Goal: Transaction & Acquisition: Purchase product/service

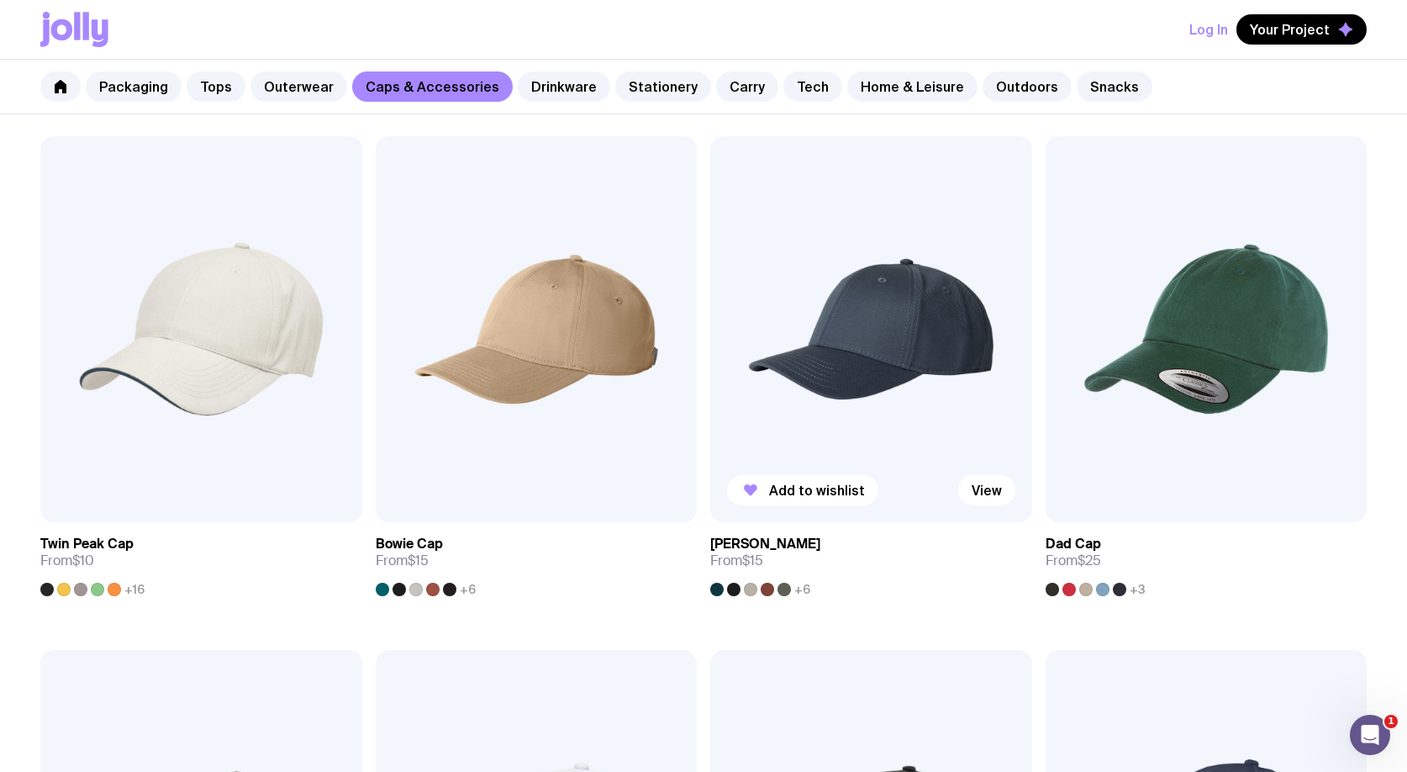
click at [879, 386] on img at bounding box center [871, 329] width 322 height 386
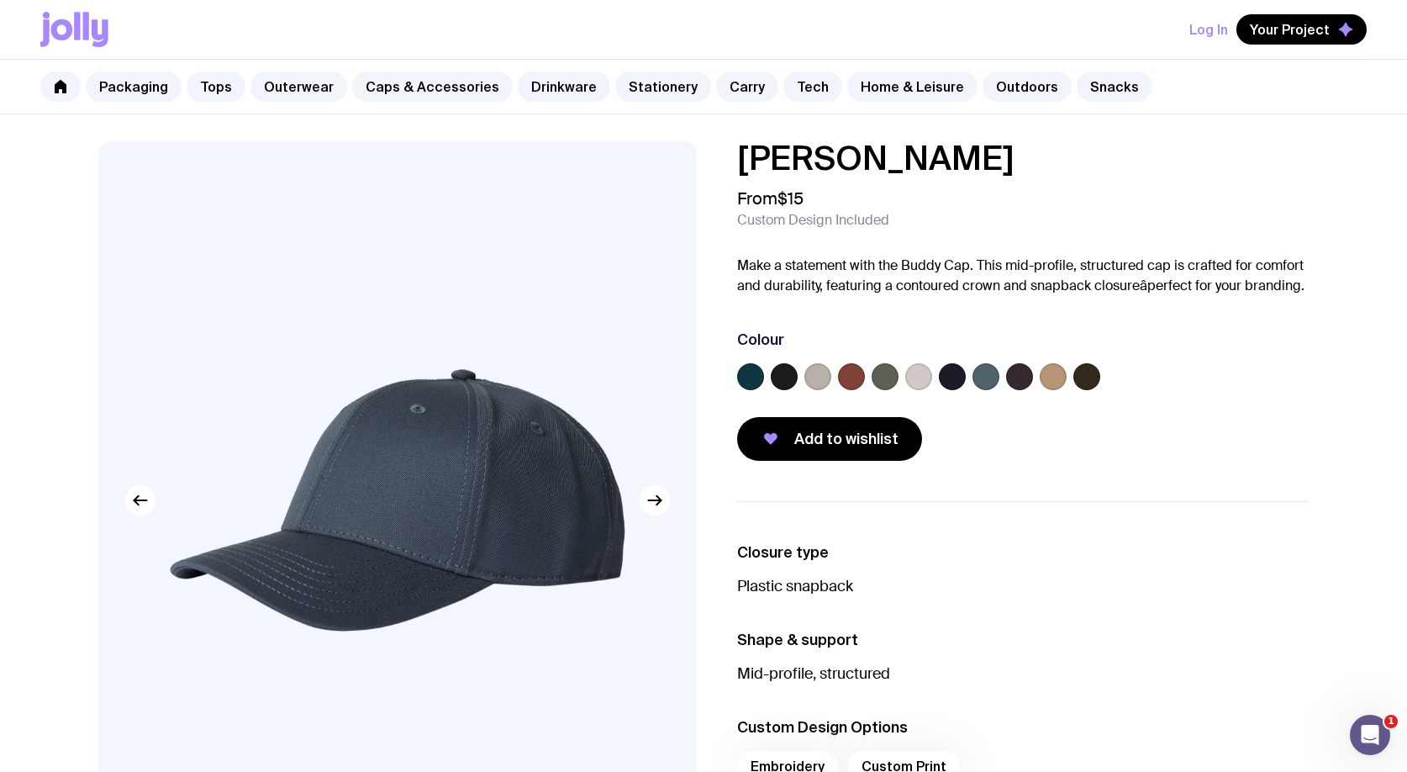
scroll to position [46, 0]
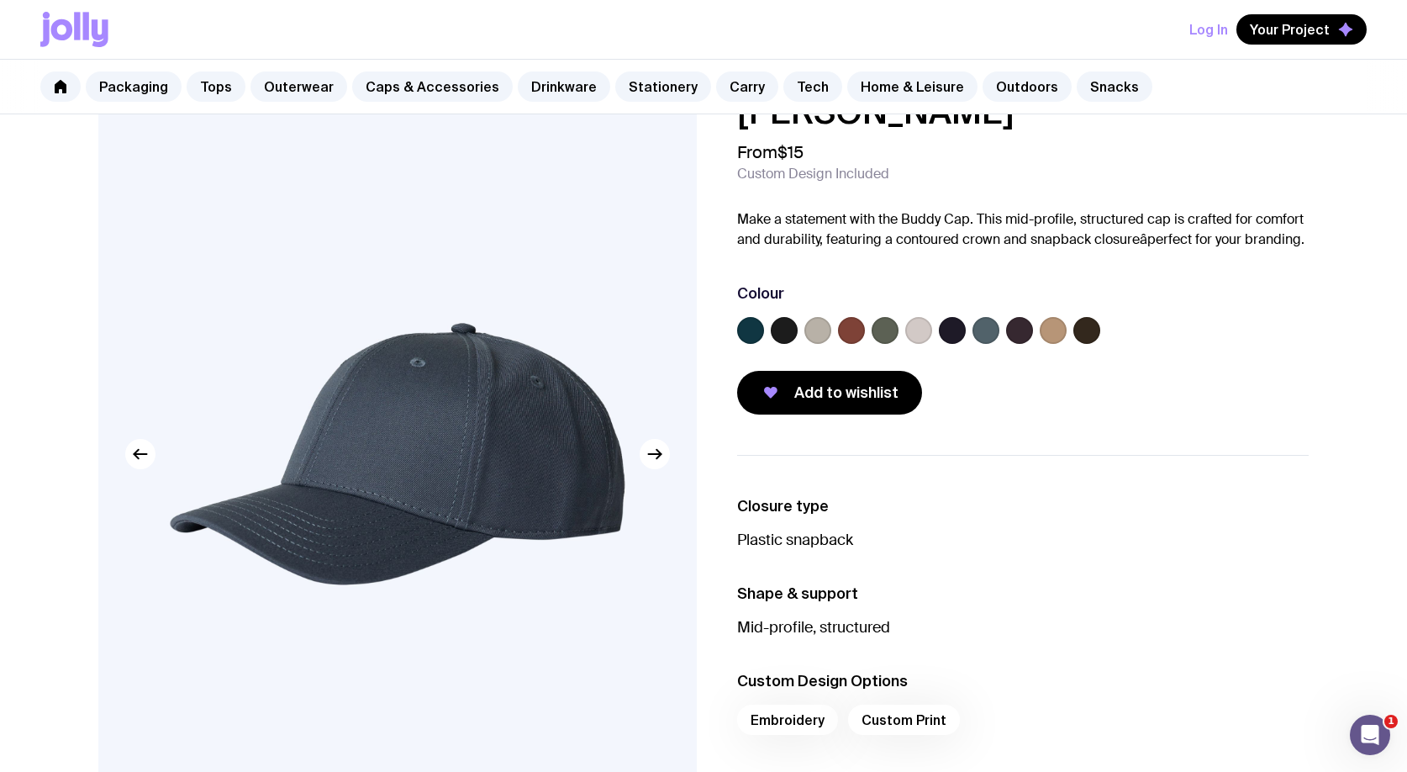
click at [783, 331] on label at bounding box center [784, 330] width 27 height 27
click at [0, 0] on input "radio" at bounding box center [0, 0] width 0 height 0
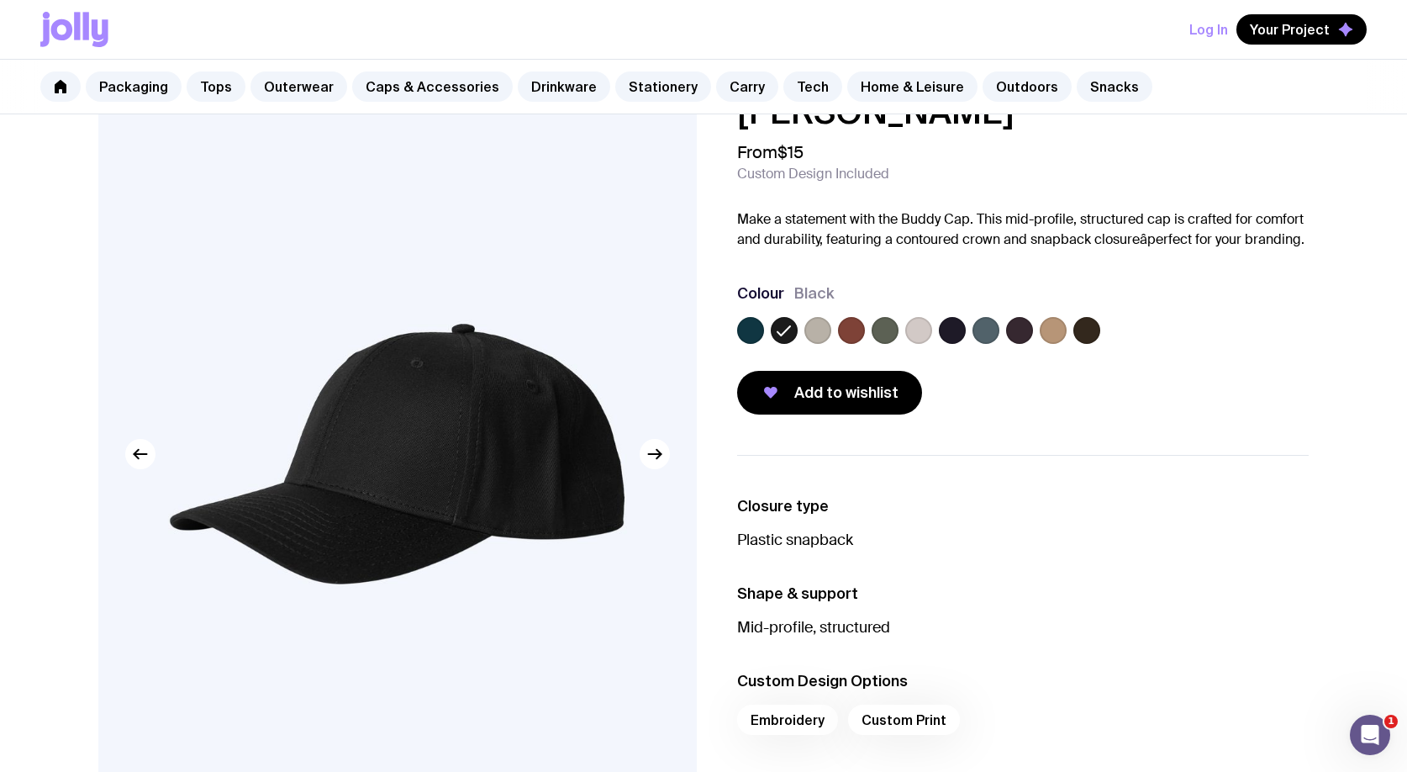
click at [816, 335] on label at bounding box center [817, 330] width 27 height 27
click at [0, 0] on input "radio" at bounding box center [0, 0] width 0 height 0
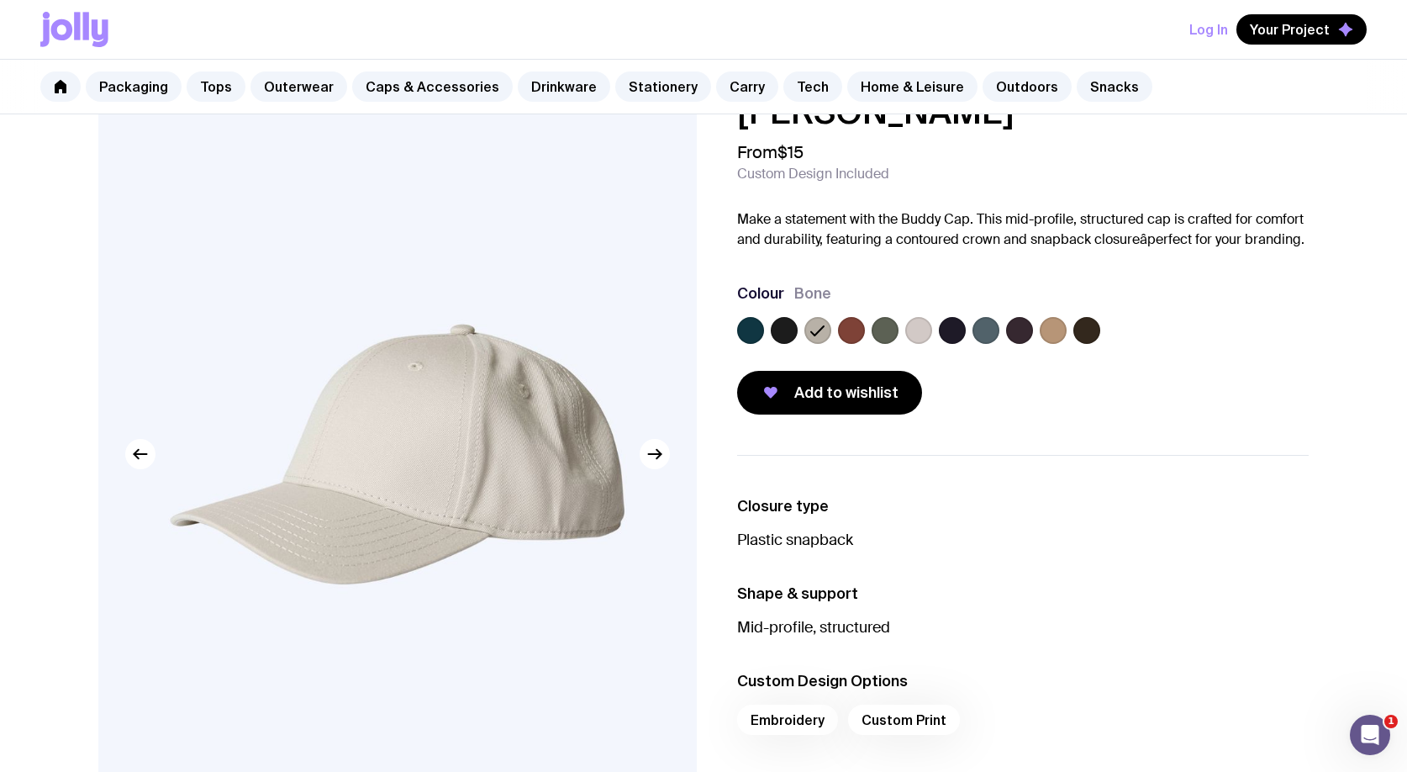
click at [853, 335] on label at bounding box center [851, 330] width 27 height 27
click at [0, 0] on input "radio" at bounding box center [0, 0] width 0 height 0
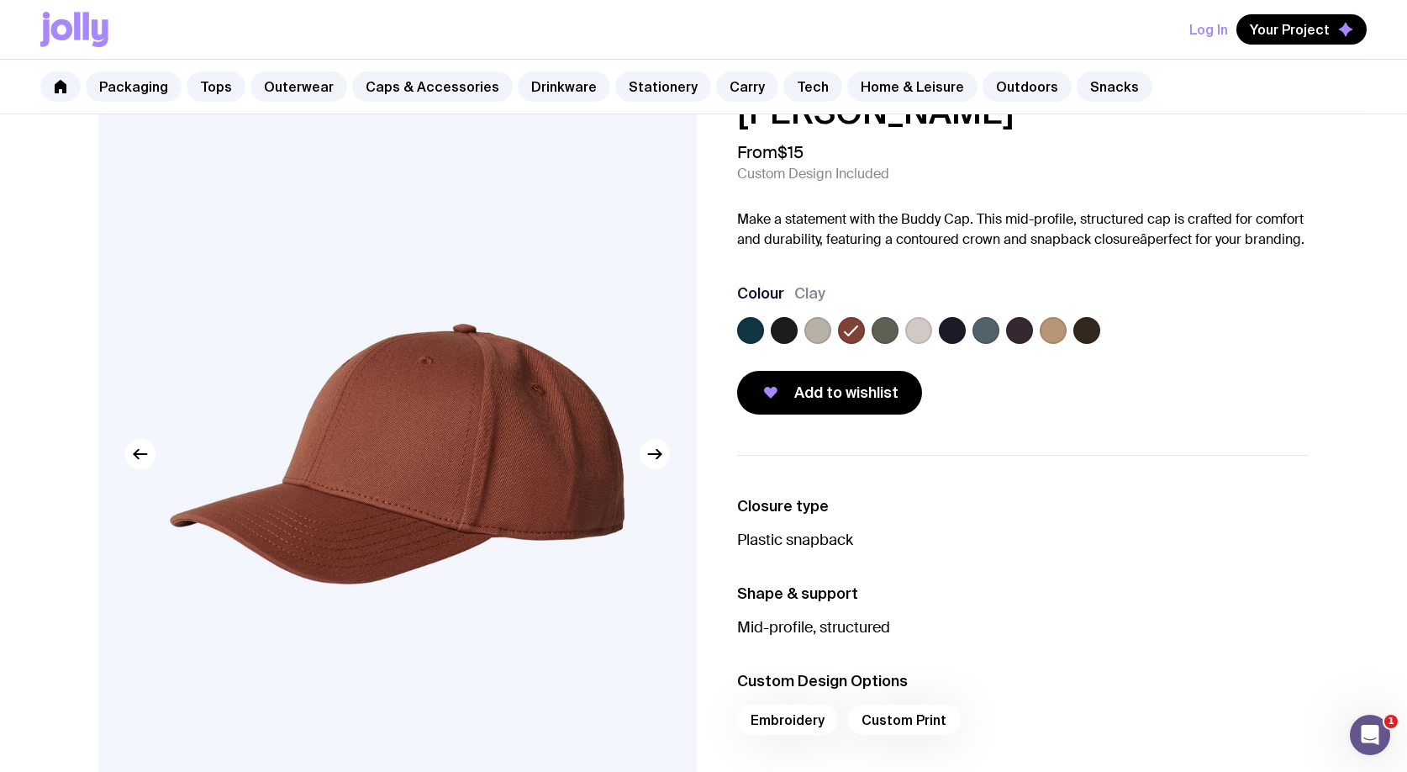
click at [749, 335] on label at bounding box center [750, 330] width 27 height 27
click at [0, 0] on input "radio" at bounding box center [0, 0] width 0 height 0
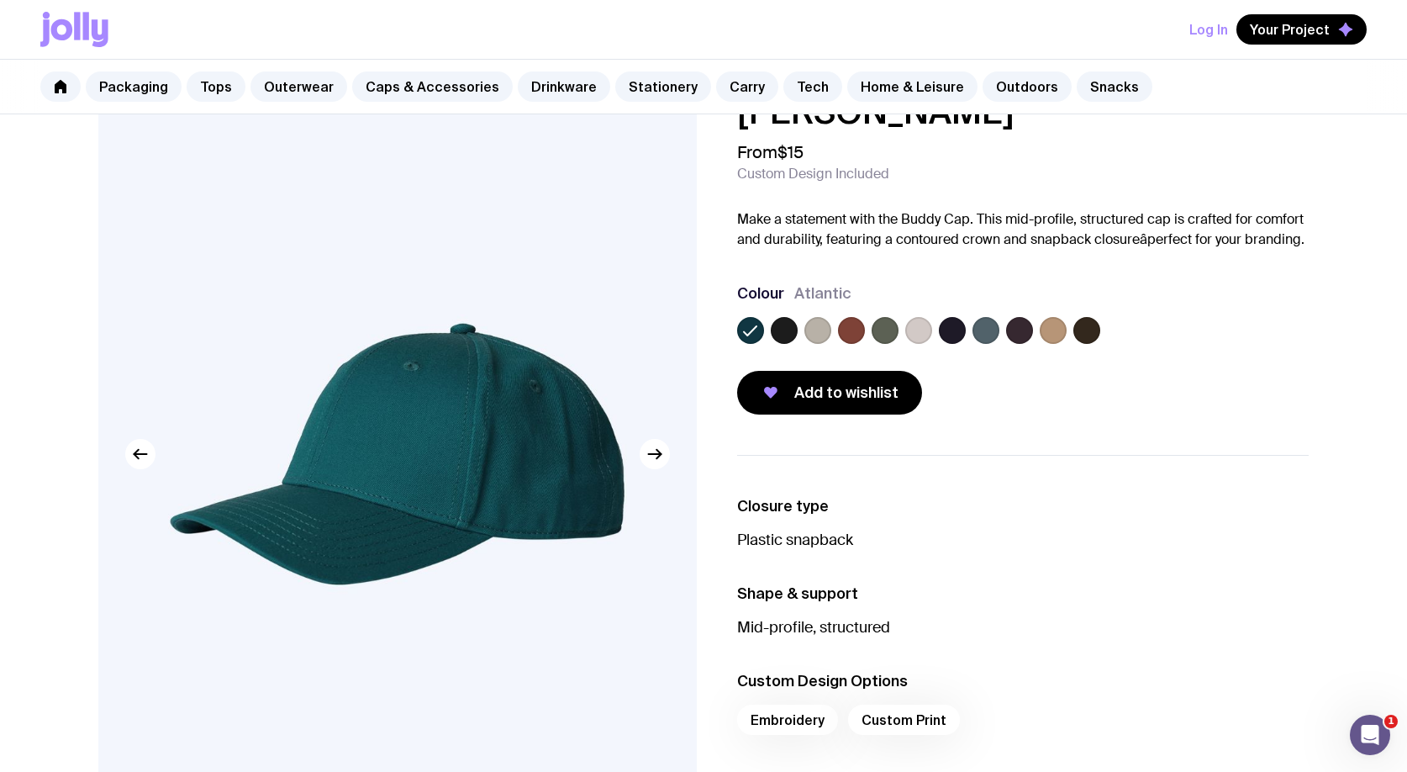
click at [819, 331] on label at bounding box center [817, 330] width 27 height 27
click at [0, 0] on input "radio" at bounding box center [0, 0] width 0 height 0
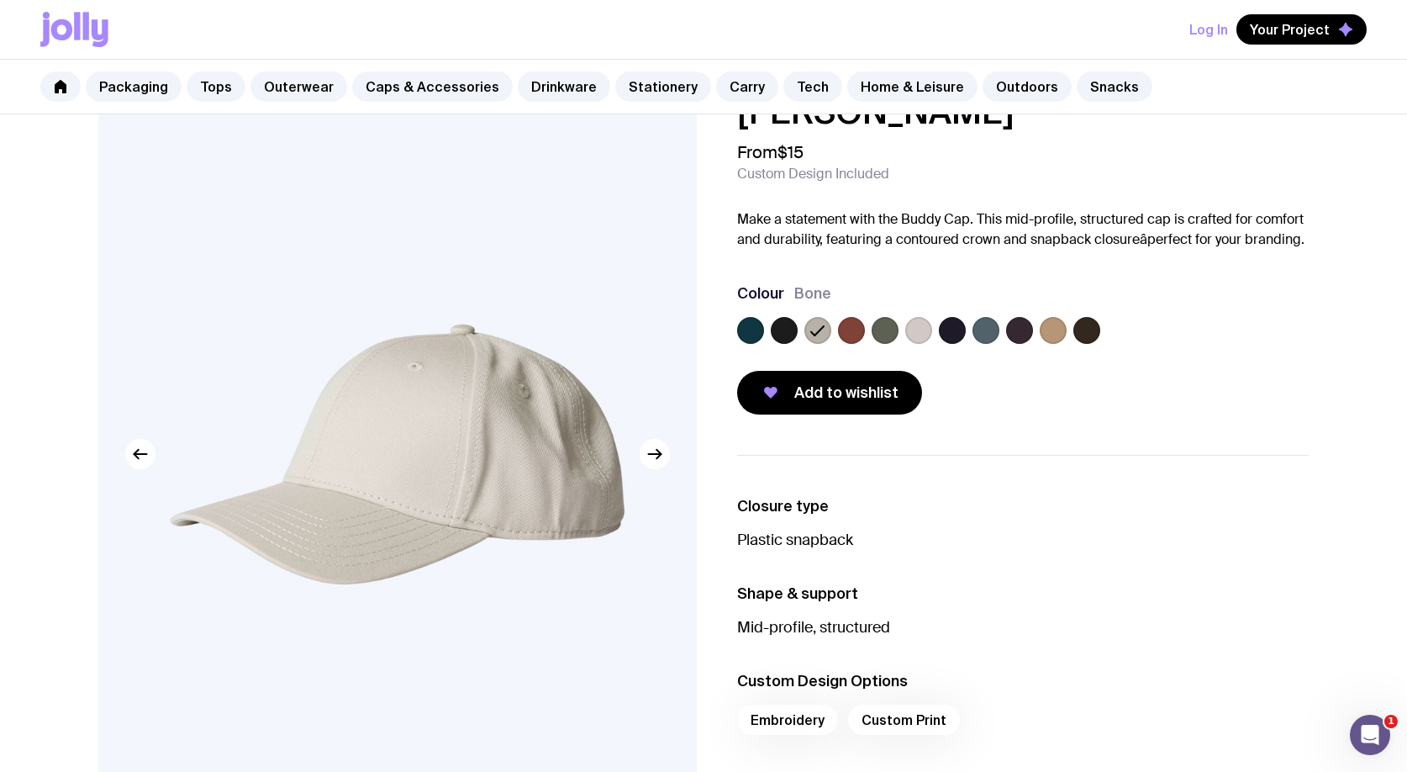
click at [847, 335] on label at bounding box center [851, 330] width 27 height 27
click at [0, 0] on input "radio" at bounding box center [0, 0] width 0 height 0
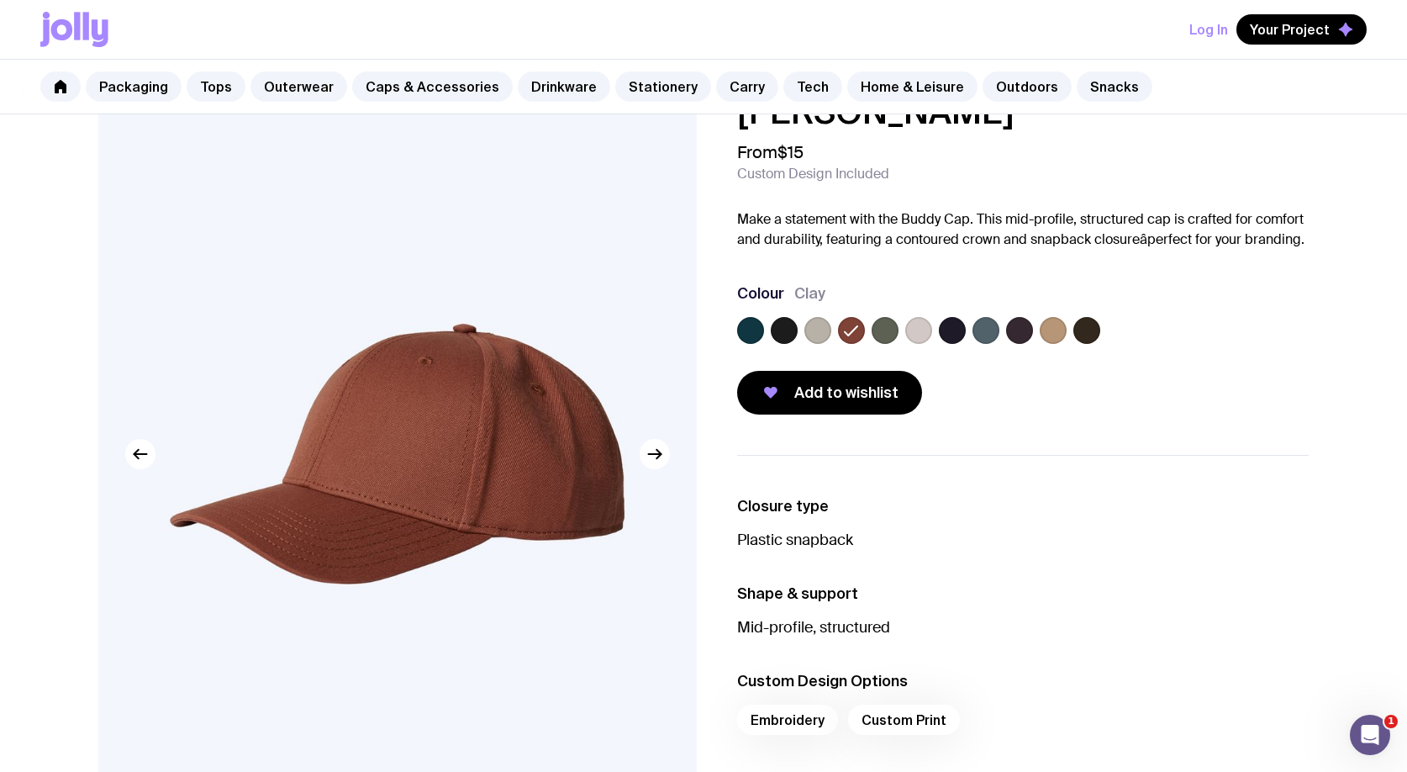
click at [880, 330] on label at bounding box center [885, 330] width 27 height 27
click at [0, 0] on input "radio" at bounding box center [0, 0] width 0 height 0
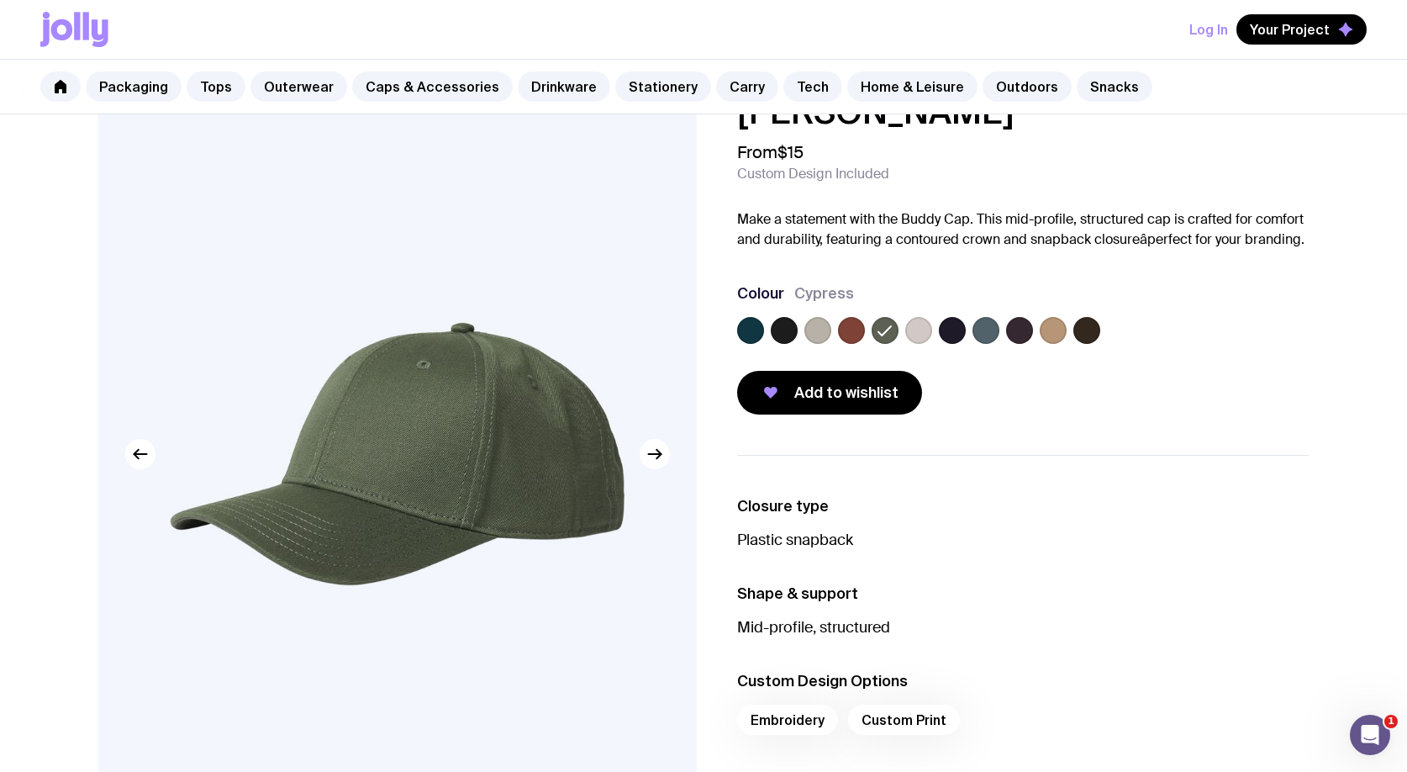
click at [913, 332] on label at bounding box center [918, 330] width 27 height 27
click at [0, 0] on input "radio" at bounding box center [0, 0] width 0 height 0
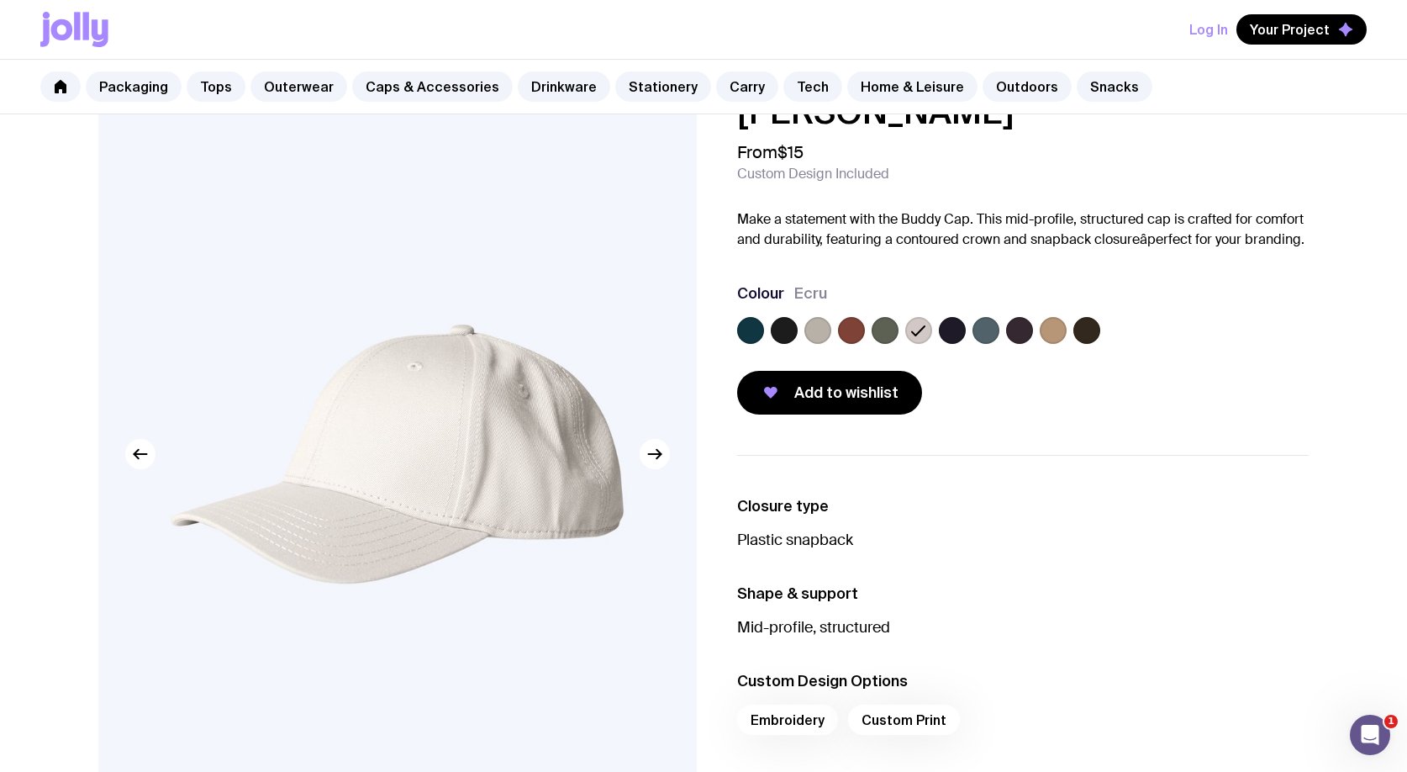
click at [823, 330] on label at bounding box center [817, 330] width 27 height 27
click at [0, 0] on input "radio" at bounding box center [0, 0] width 0 height 0
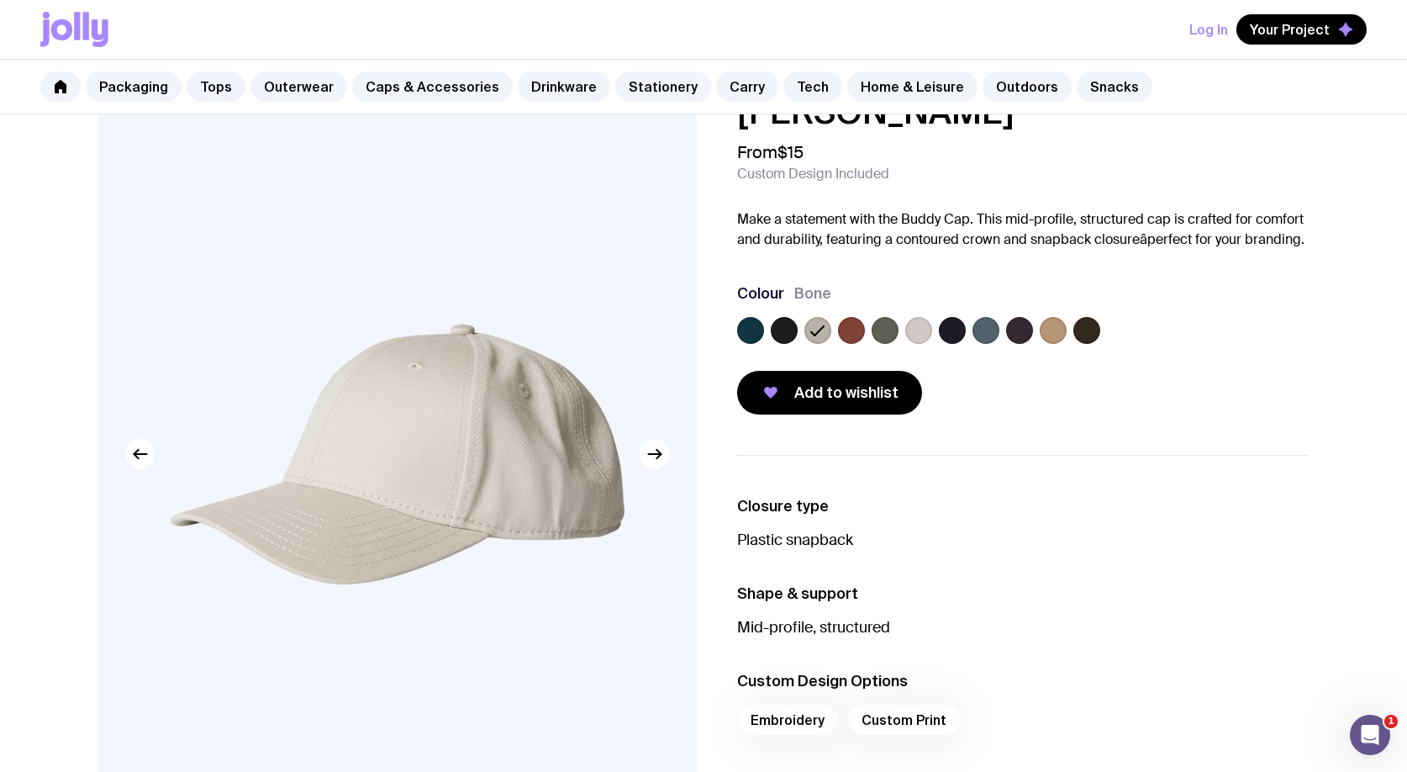
click at [920, 332] on label at bounding box center [918, 330] width 27 height 27
click at [0, 0] on input "radio" at bounding box center [0, 0] width 0 height 0
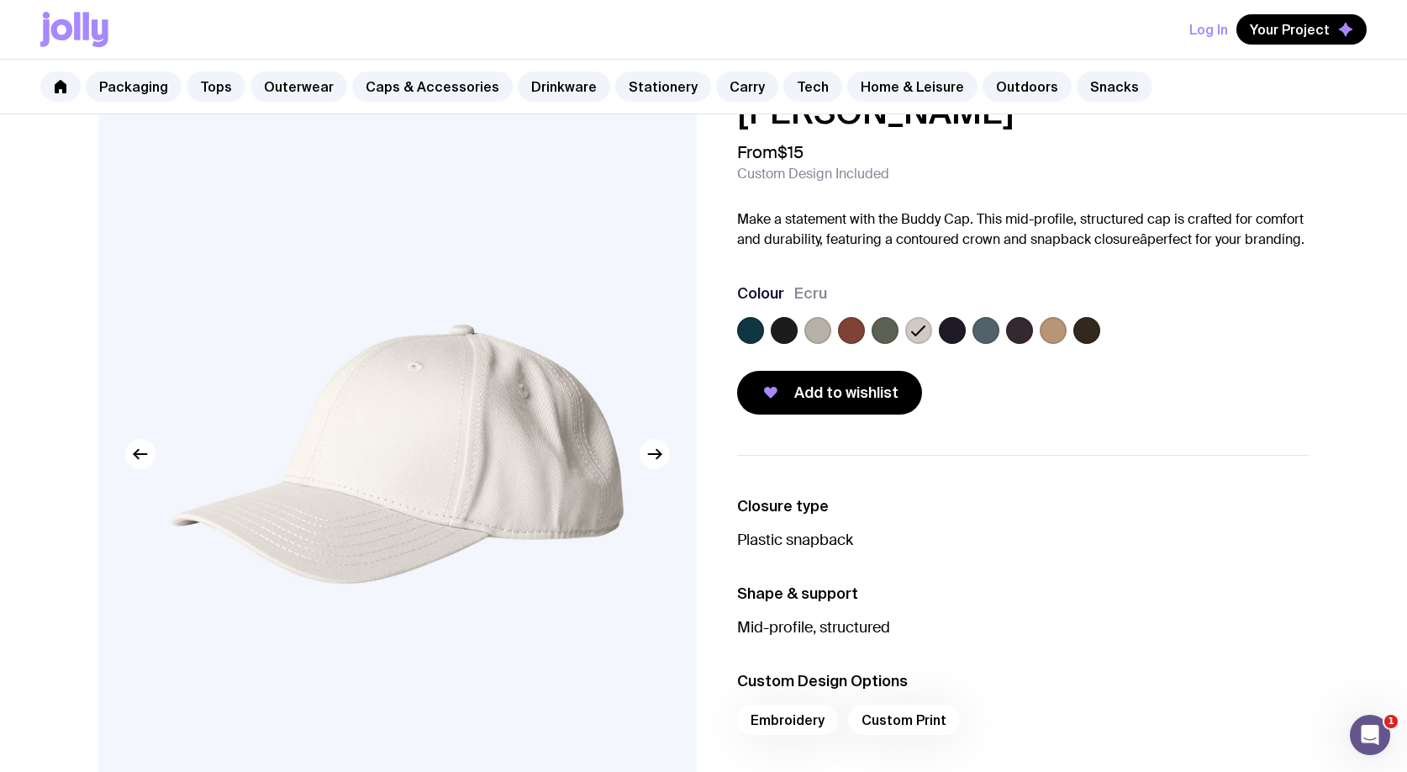
click at [949, 332] on label at bounding box center [952, 330] width 27 height 27
click at [0, 0] on input "radio" at bounding box center [0, 0] width 0 height 0
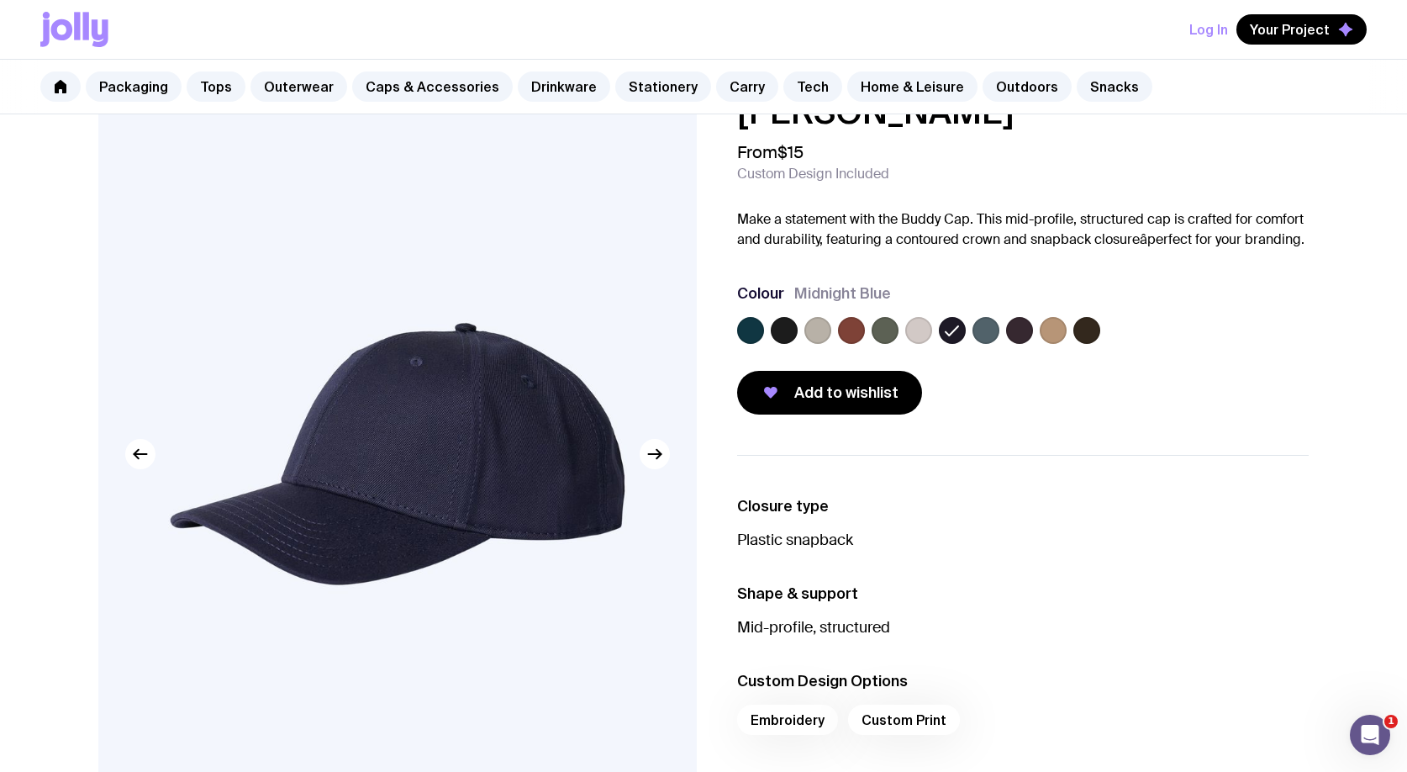
click at [990, 331] on label at bounding box center [986, 330] width 27 height 27
click at [0, 0] on input "radio" at bounding box center [0, 0] width 0 height 0
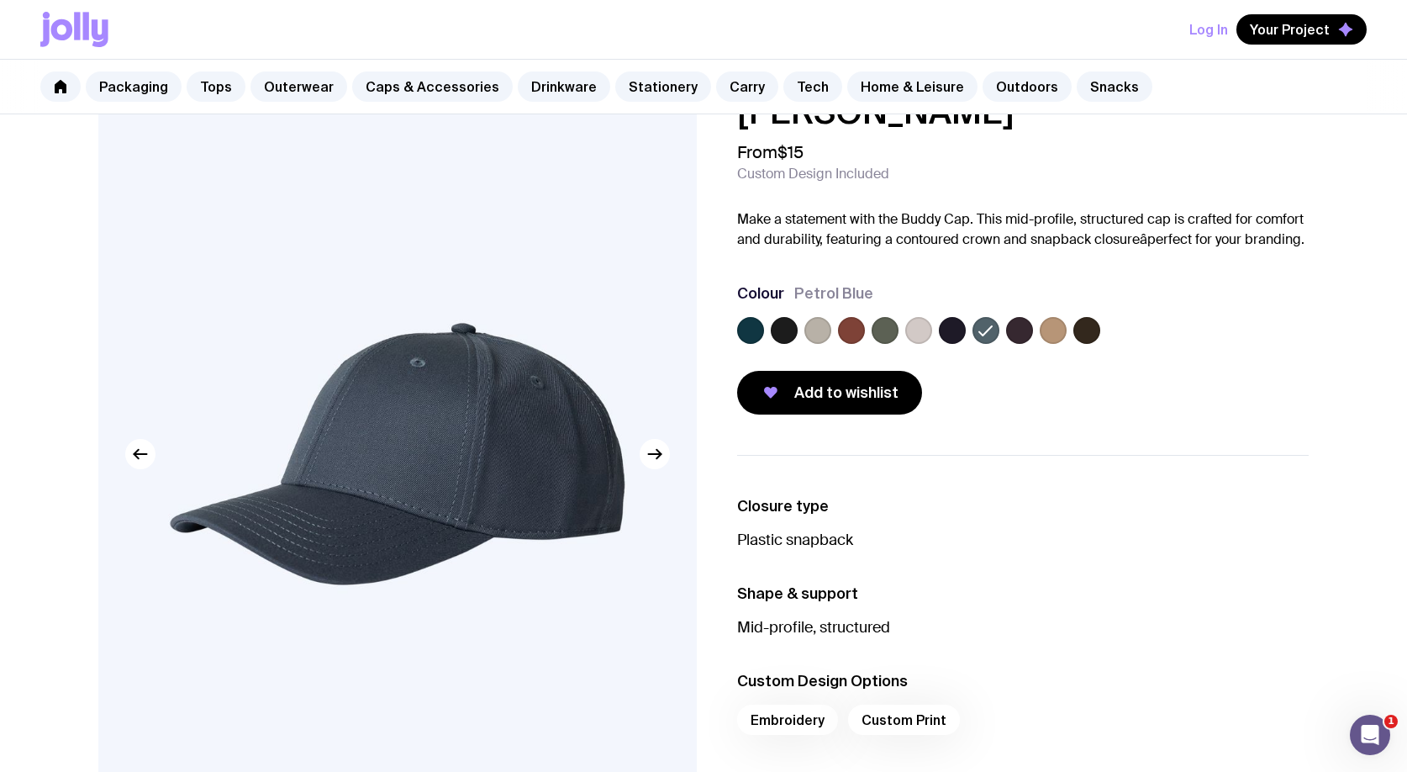
click at [810, 339] on label at bounding box center [817, 330] width 27 height 27
click at [0, 0] on input "radio" at bounding box center [0, 0] width 0 height 0
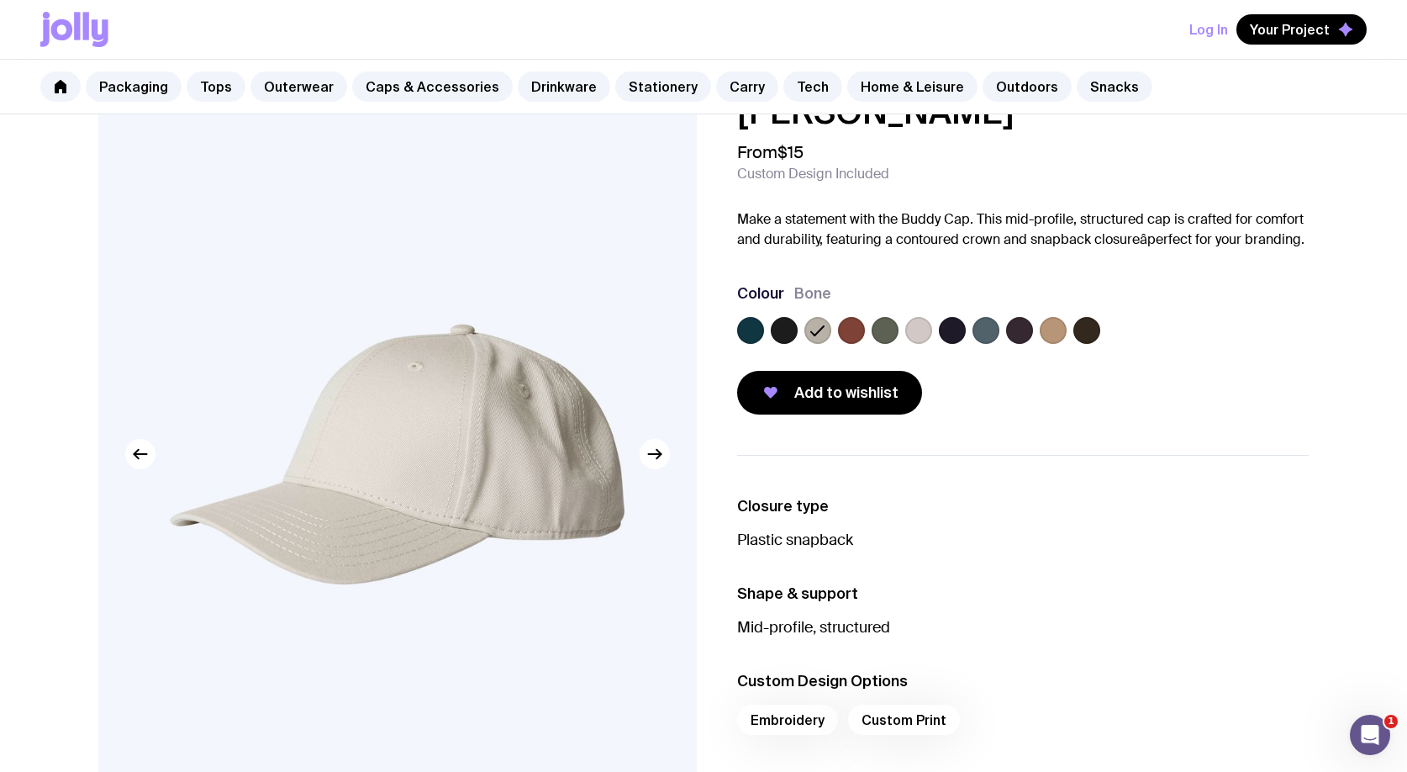
scroll to position [0, 0]
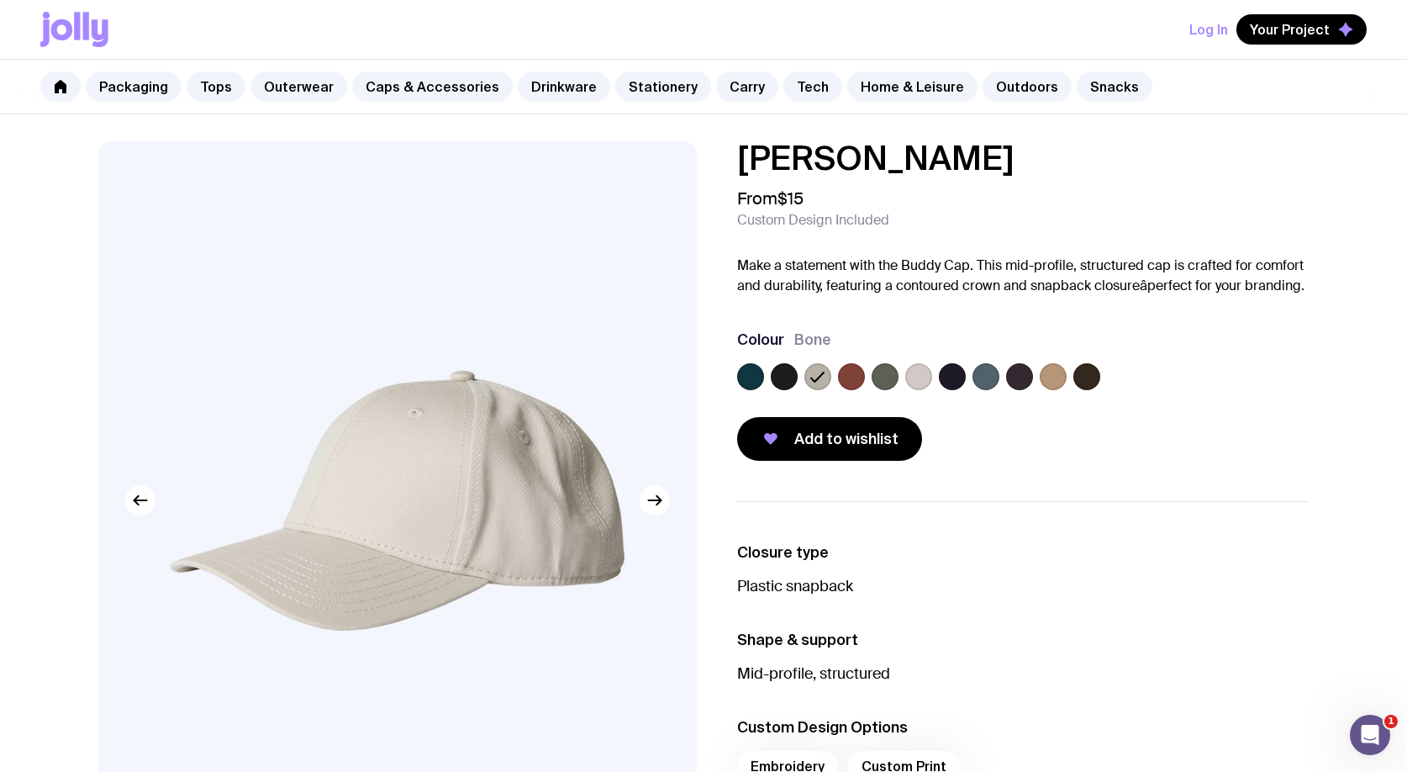
click at [955, 380] on label at bounding box center [952, 376] width 27 height 27
click at [0, 0] on input "radio" at bounding box center [0, 0] width 0 height 0
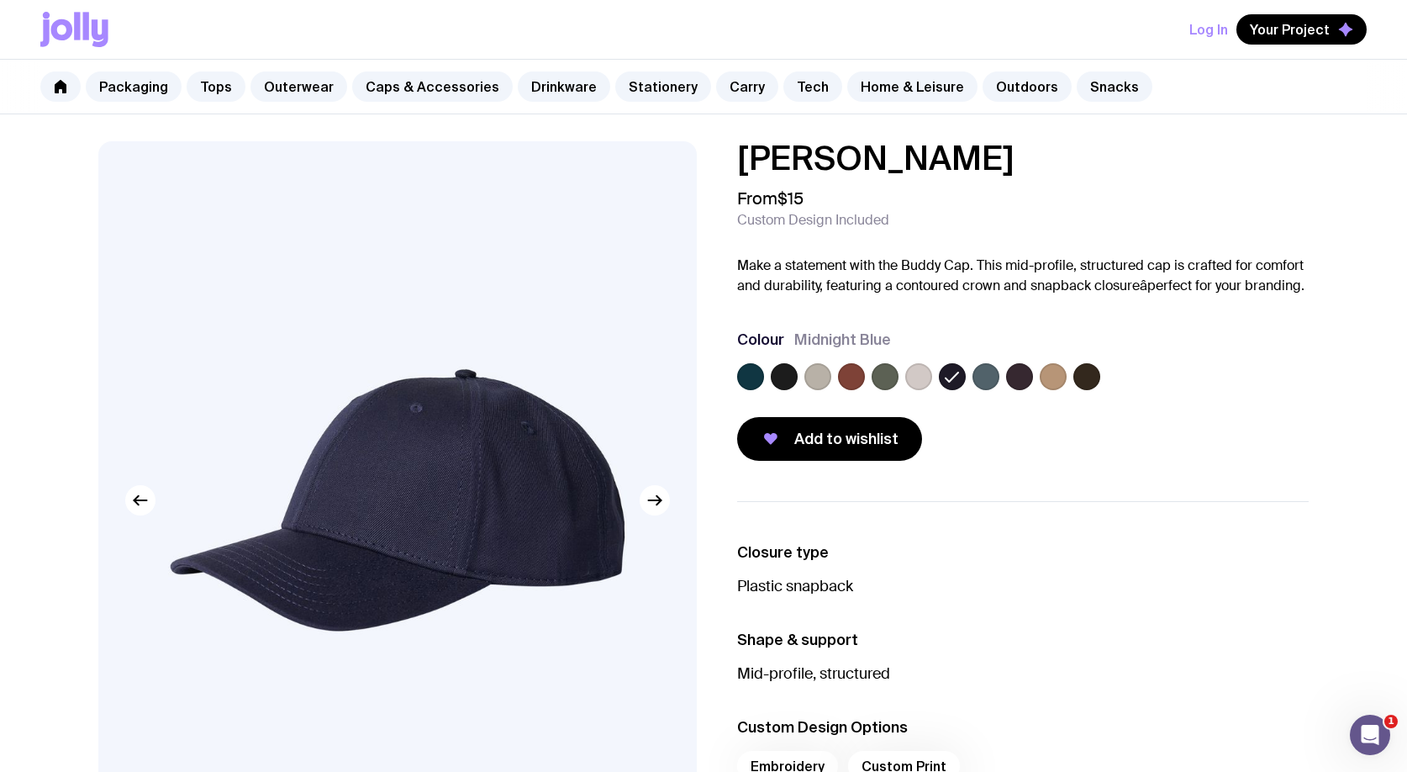
click at [981, 380] on label at bounding box center [986, 376] width 27 height 27
click at [0, 0] on input "radio" at bounding box center [0, 0] width 0 height 0
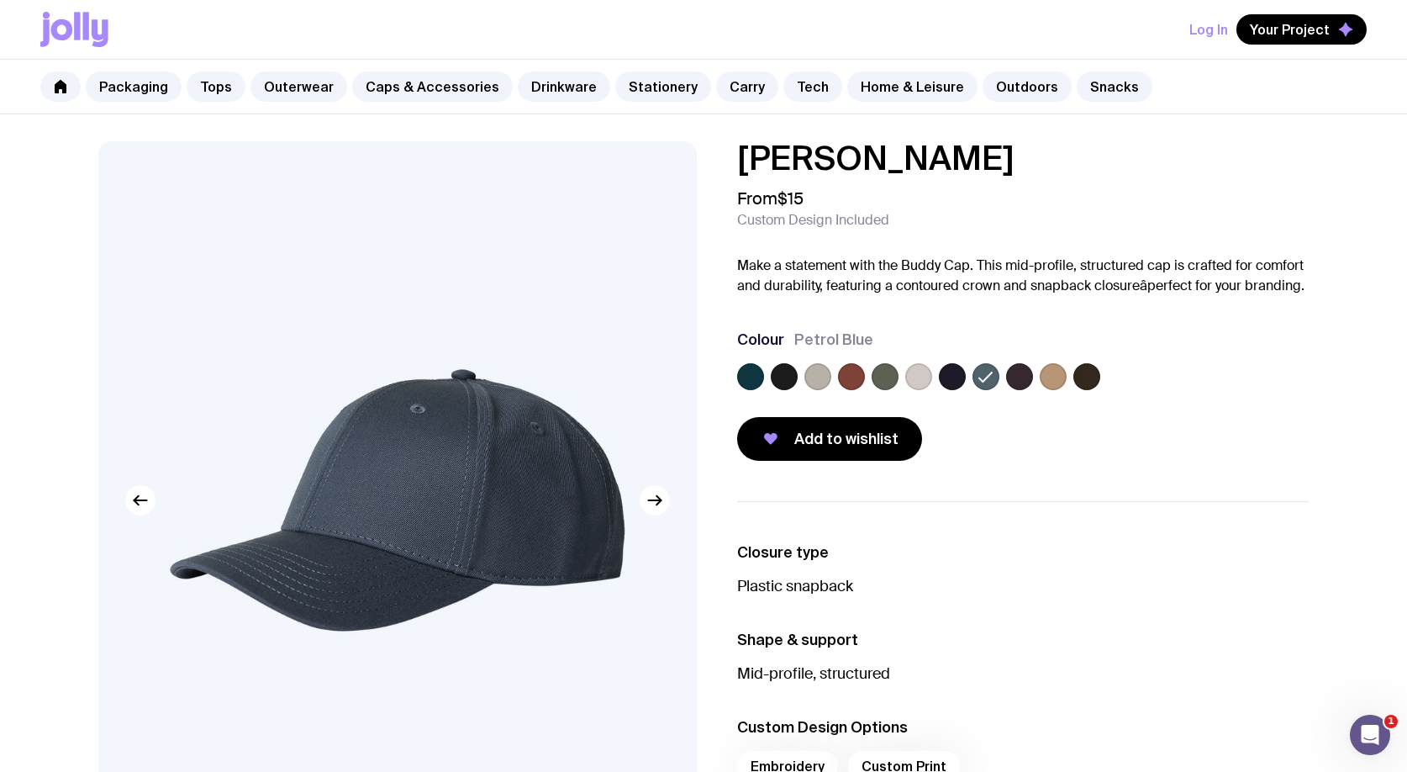
click at [1015, 380] on label at bounding box center [1019, 376] width 27 height 27
click at [0, 0] on input "radio" at bounding box center [0, 0] width 0 height 0
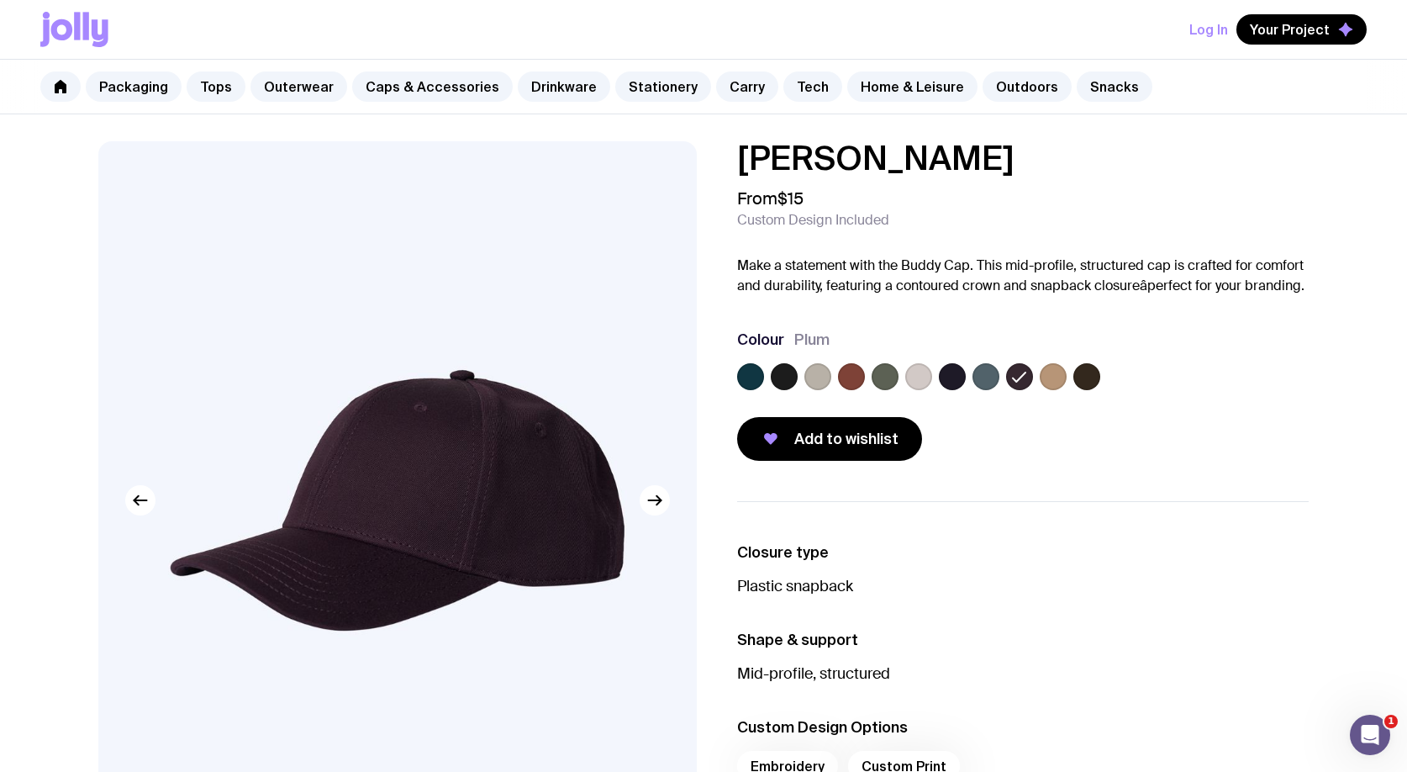
click at [1052, 377] on label at bounding box center [1053, 376] width 27 height 27
click at [0, 0] on input "radio" at bounding box center [0, 0] width 0 height 0
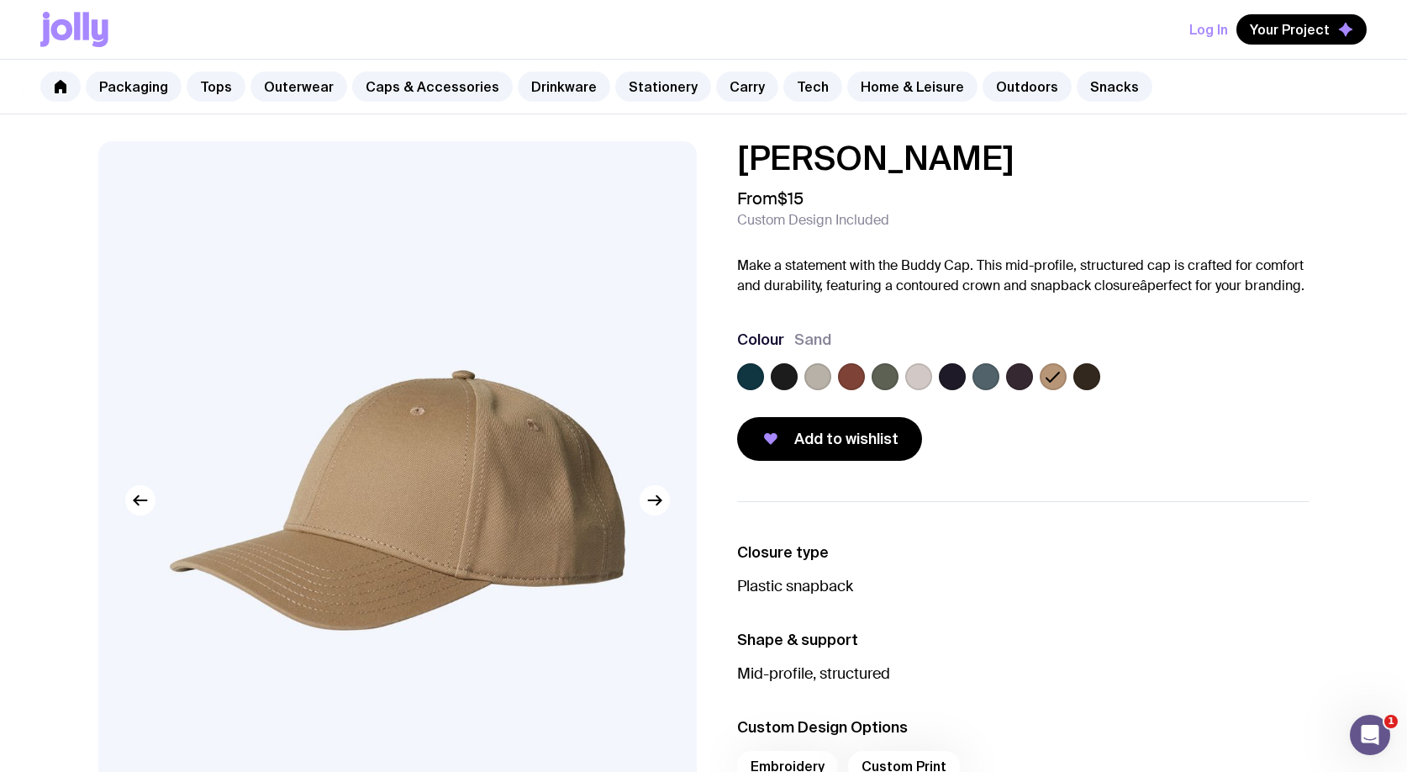
click at [1101, 377] on div at bounding box center [1023, 380] width 572 height 34
click at [821, 366] on label at bounding box center [817, 376] width 27 height 27
click at [0, 0] on input "radio" at bounding box center [0, 0] width 0 height 0
